Goal: Task Accomplishment & Management: Use online tool/utility

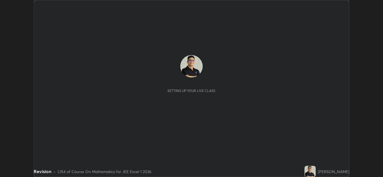
scroll to position [177, 383]
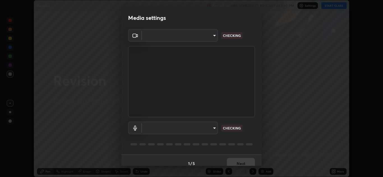
click at [215, 129] on body "Erase all Revision Recording WAS SCHEDULED TO START AT 6:30 PM Settings START C…" at bounding box center [191, 88] width 383 height 177
type input "1e49b53be58bf3658c32ba4c8e2538d2601885ca91182b01ba969948c87b8f29"
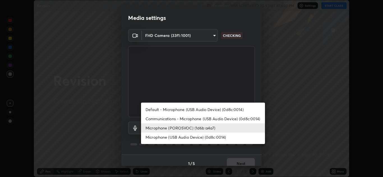
click at [246, 119] on li "Communications - Microphone (USB Audio Device) (0d8c:0014)" at bounding box center [203, 118] width 124 height 9
type input "communications"
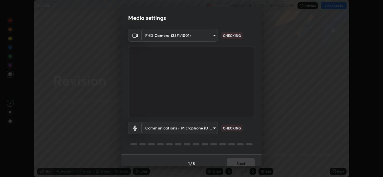
scroll to position [6, 0]
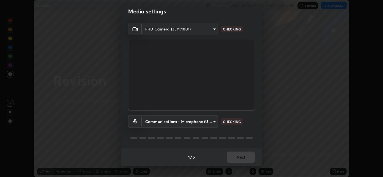
click at [246, 136] on div at bounding box center [191, 138] width 127 height 7
click at [245, 136] on div at bounding box center [191, 138] width 127 height 7
click at [221, 138] on div at bounding box center [222, 138] width 7 height 2
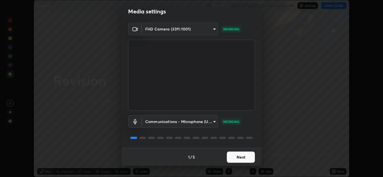
click at [233, 157] on button "Next" at bounding box center [241, 157] width 28 height 11
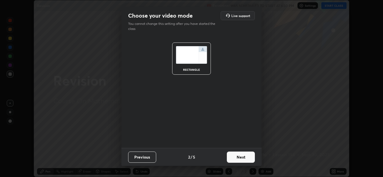
scroll to position [0, 0]
click at [237, 158] on button "Next" at bounding box center [241, 157] width 28 height 11
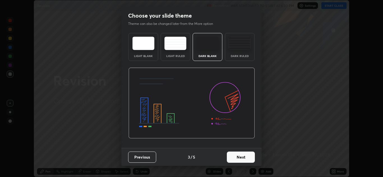
click at [242, 158] on button "Next" at bounding box center [241, 157] width 28 height 11
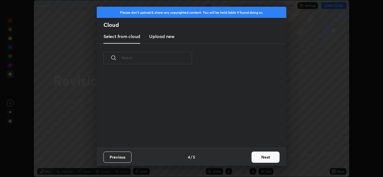
click at [248, 158] on div "Previous 4 / 5 Next" at bounding box center [191, 157] width 189 height 18
click at [258, 157] on button "Next" at bounding box center [265, 157] width 28 height 11
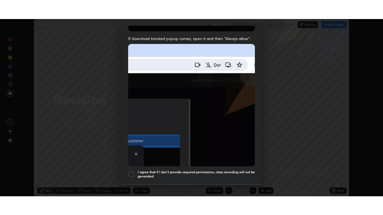
scroll to position [121, 0]
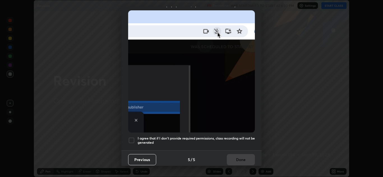
click at [132, 137] on div at bounding box center [131, 140] width 7 height 7
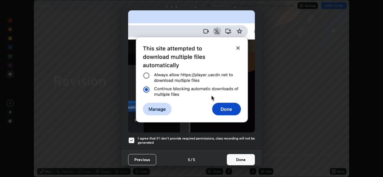
click at [237, 158] on button "Done" at bounding box center [241, 159] width 28 height 11
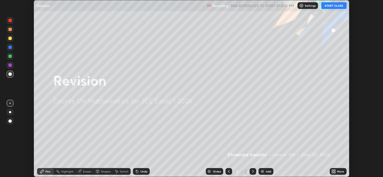
click at [330, 6] on button "START CLASS" at bounding box center [333, 5] width 25 height 7
click at [334, 172] on icon at bounding box center [333, 172] width 4 height 4
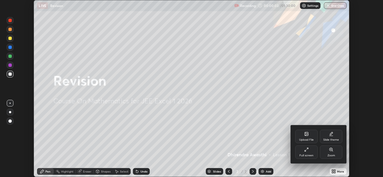
click at [309, 153] on div "Full screen" at bounding box center [306, 152] width 22 height 13
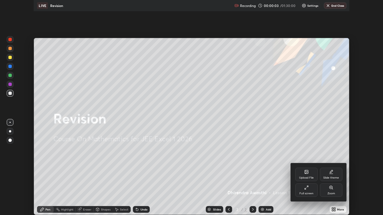
scroll to position [215, 383]
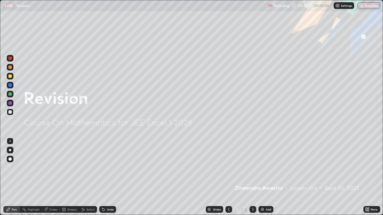
click at [263, 177] on img at bounding box center [262, 209] width 4 height 4
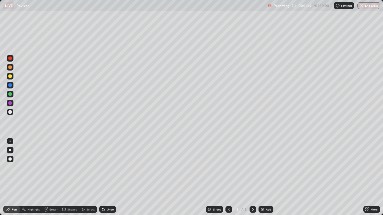
click at [51, 177] on div "Eraser" at bounding box center [51, 209] width 18 height 7
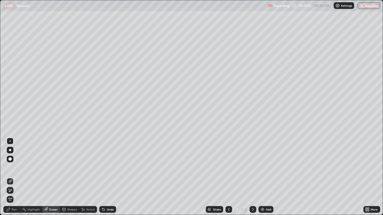
click at [12, 177] on div "Pen" at bounding box center [14, 209] width 5 height 3
